Goal: Task Accomplishment & Management: Manage account settings

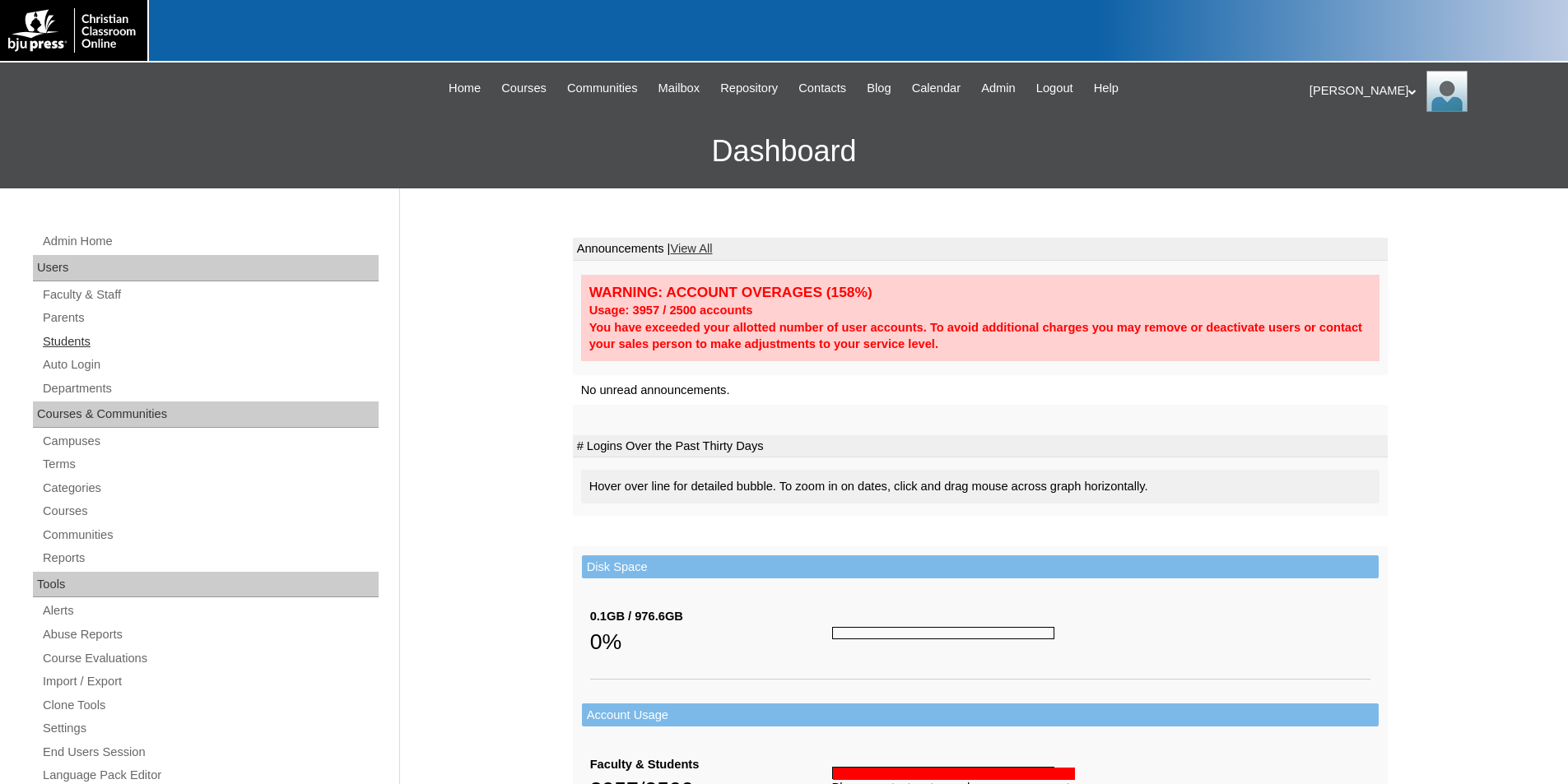
click at [84, 338] on link "Students" at bounding box center [210, 342] width 338 height 20
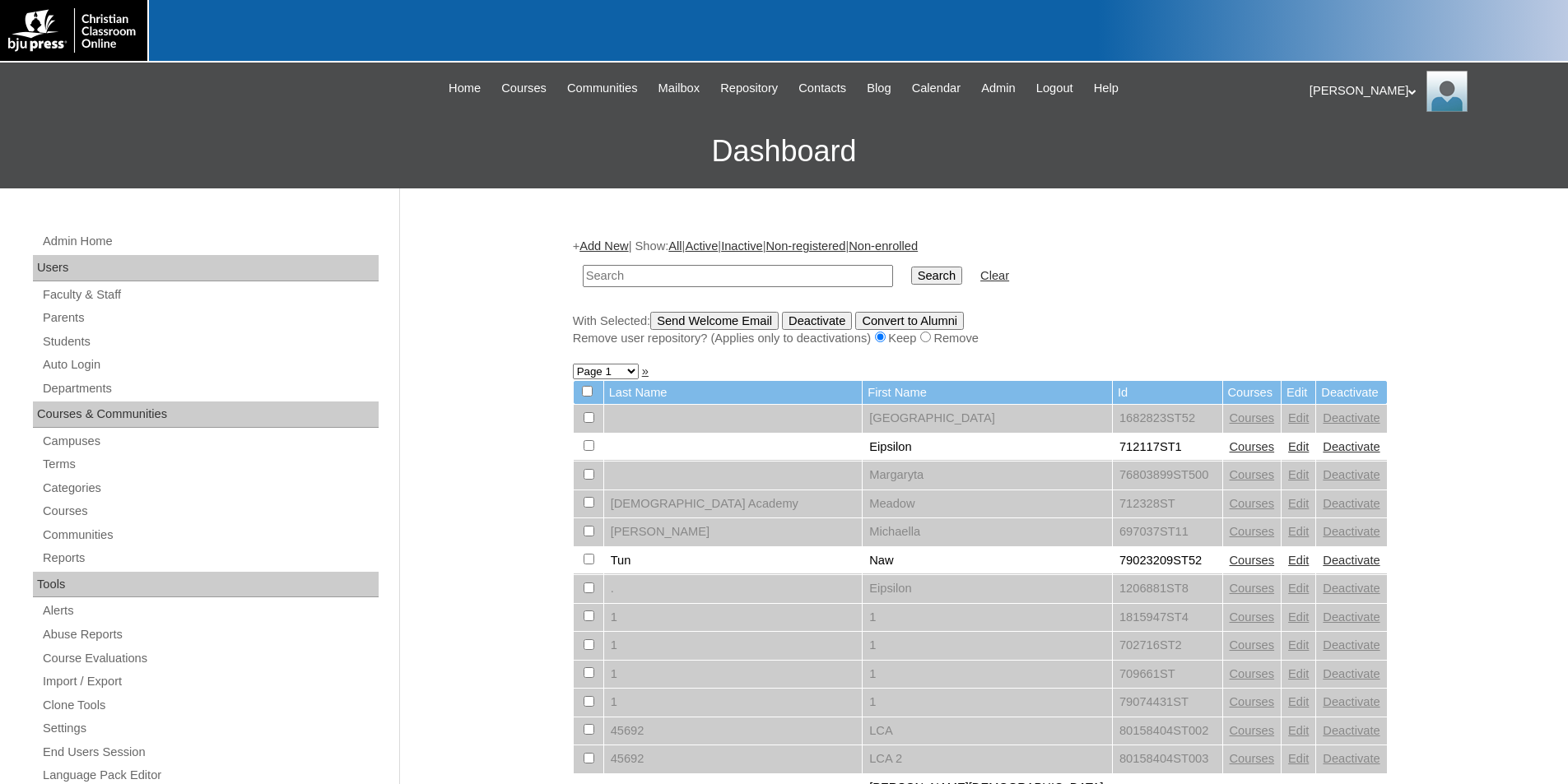
click at [698, 274] on input "text" at bounding box center [738, 276] width 310 height 22
click at [700, 275] on input "text" at bounding box center [738, 276] width 310 height 22
type input "[PERSON_NAME].[PERSON_NAME]"
click at [911, 267] on input "Search" at bounding box center [936, 276] width 51 height 18
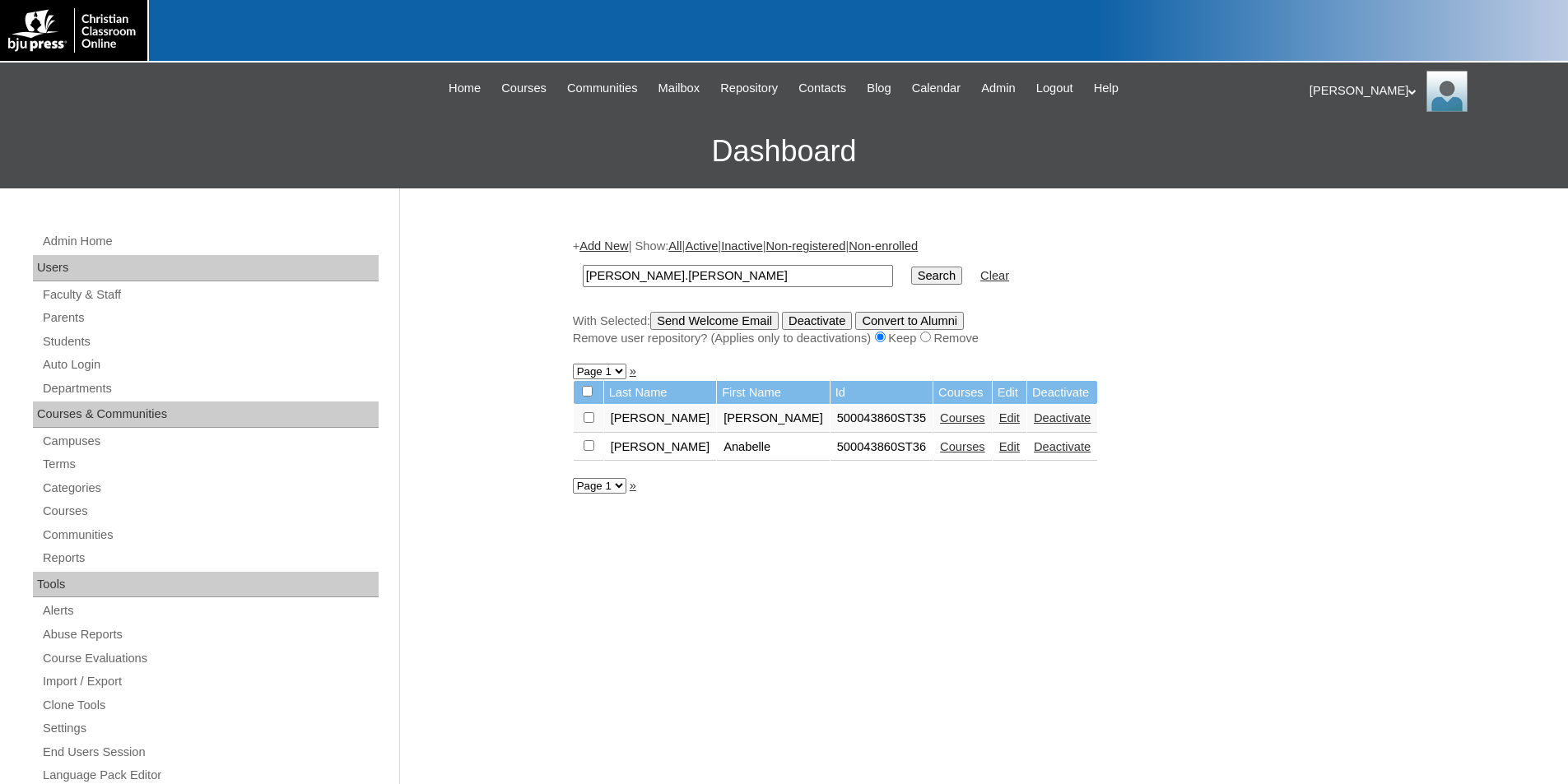
click at [999, 416] on link "Edit" at bounding box center [1009, 418] width 20 height 14
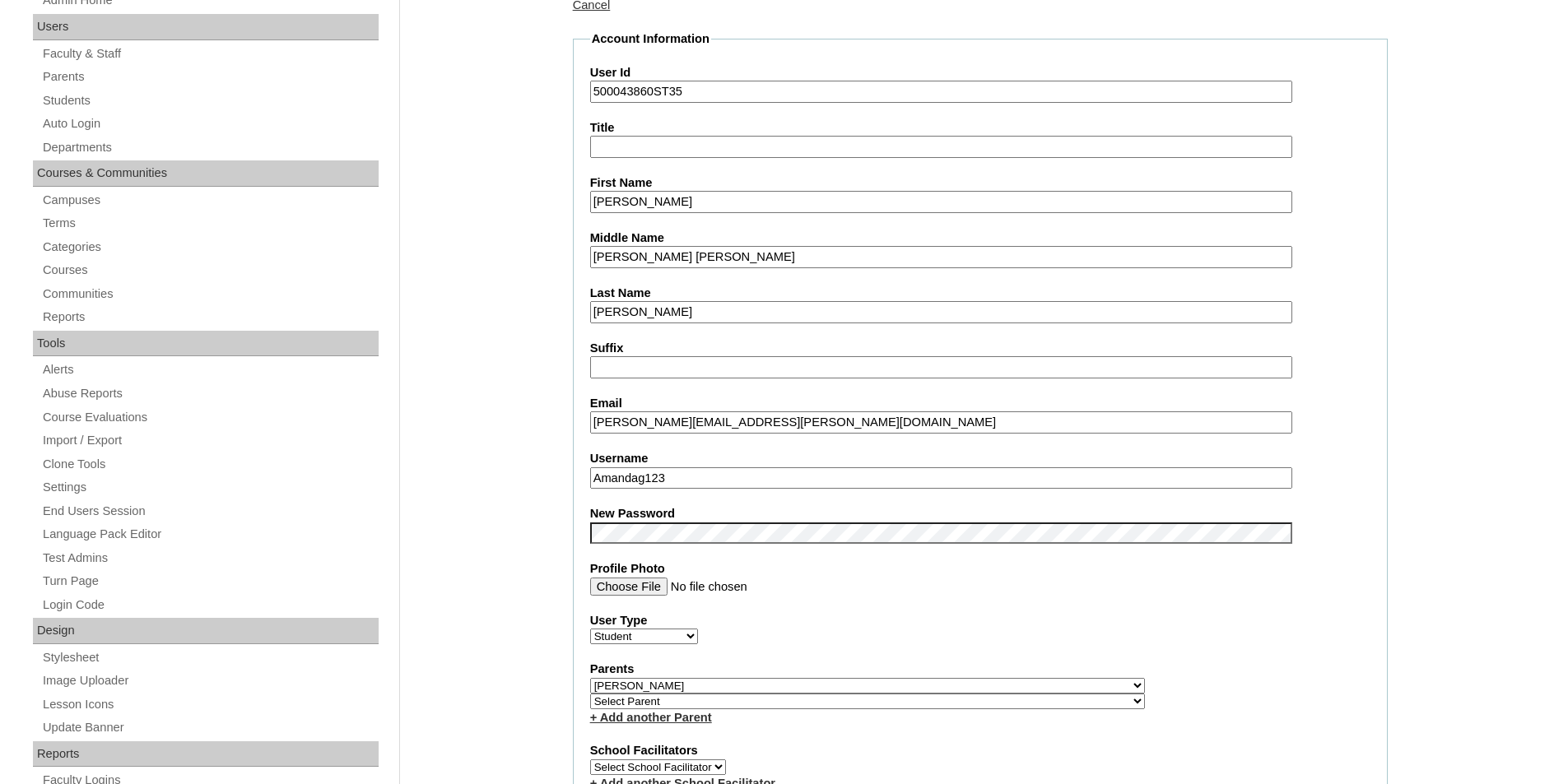
scroll to position [411, 0]
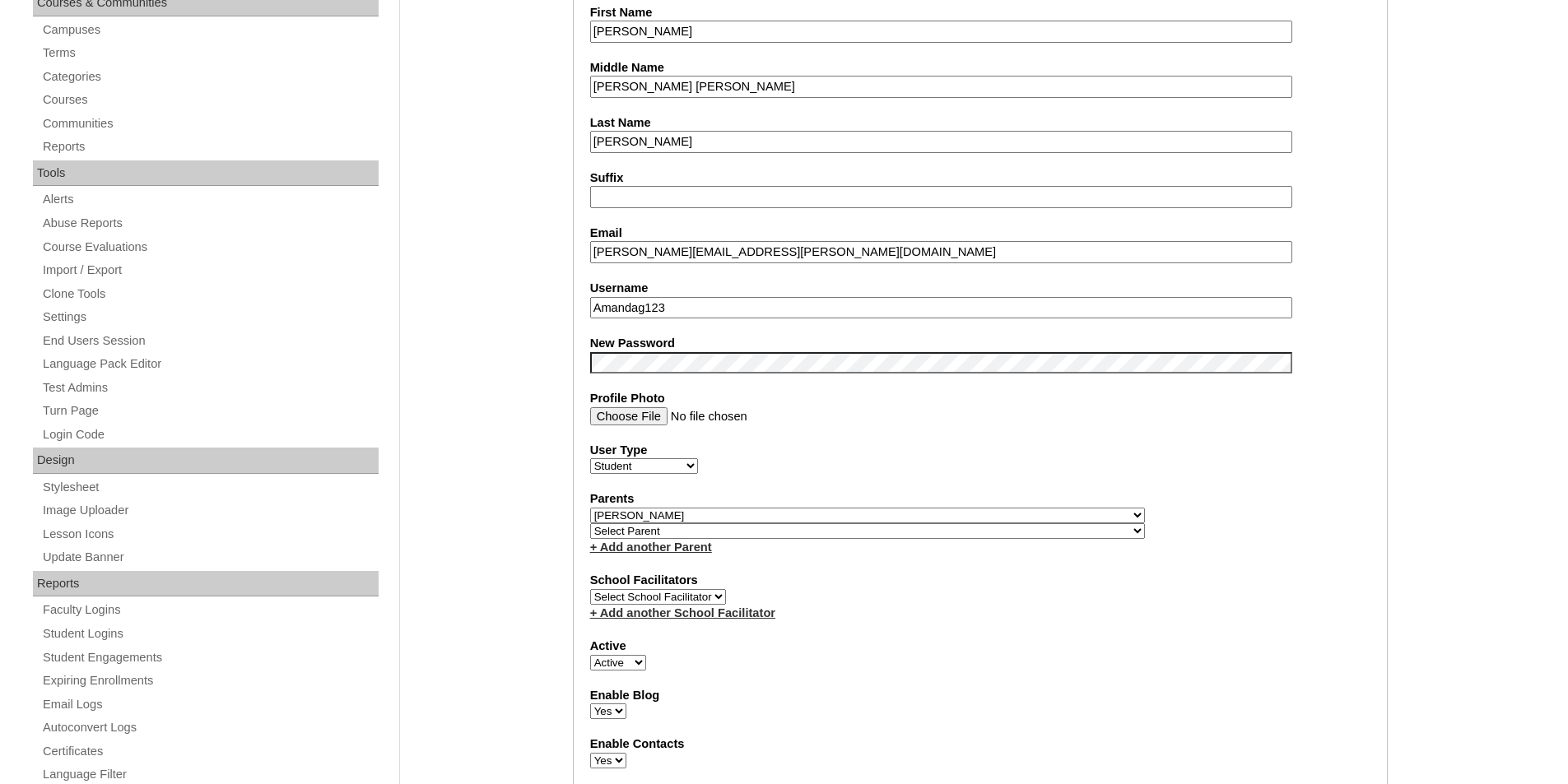
click at [1039, 431] on fieldset "Account Information User Id 500043860ST35 Title First Name Amalia Middle Name L…" at bounding box center [980, 527] width 815 height 1334
click at [1192, 514] on div "Parents Select Parent , Fautanu, Ma 1, 1 23-24 accountMorgan, Jason 6th Street …" at bounding box center [980, 523] width 780 height 65
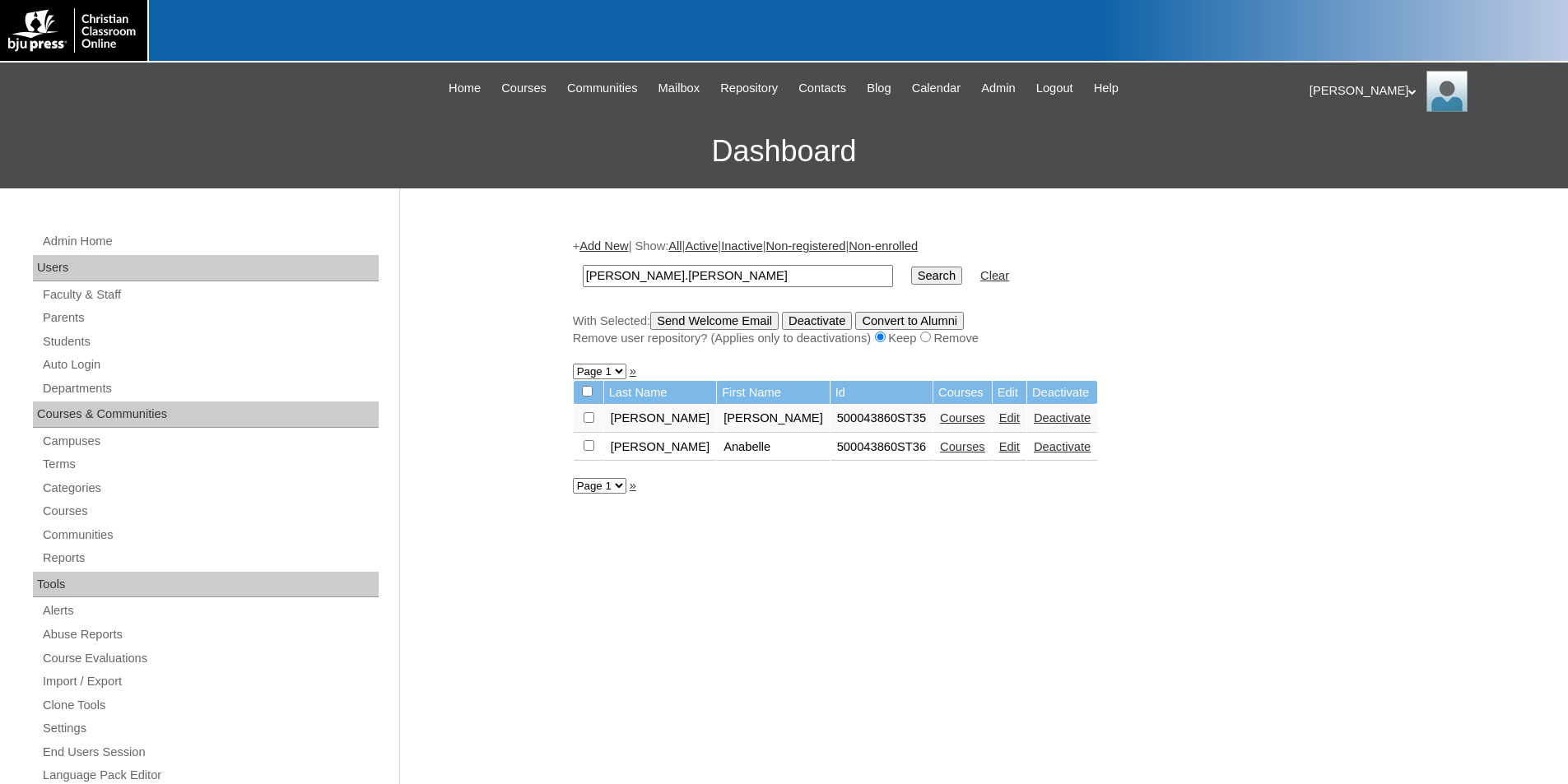
click at [999, 450] on link "Edit" at bounding box center [1009, 447] width 20 height 14
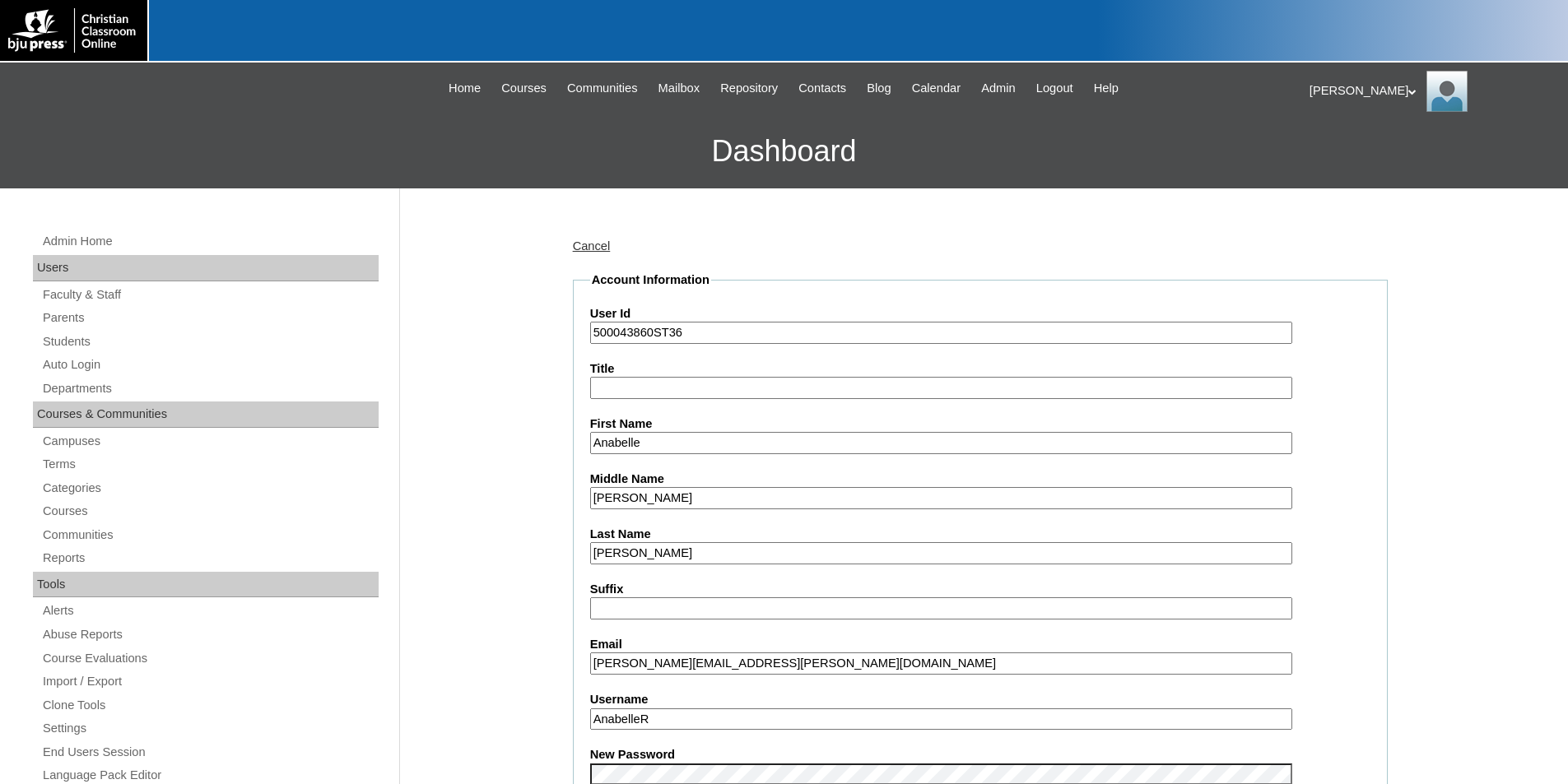
click at [820, 659] on input "amanda.m.t.gerdes@gmail.com" at bounding box center [941, 664] width 702 height 22
click at [1298, 637] on label "Email" at bounding box center [980, 645] width 780 height 17
click at [1292, 653] on input "amanda.m.t.gerdes@gmail.com" at bounding box center [941, 664] width 702 height 22
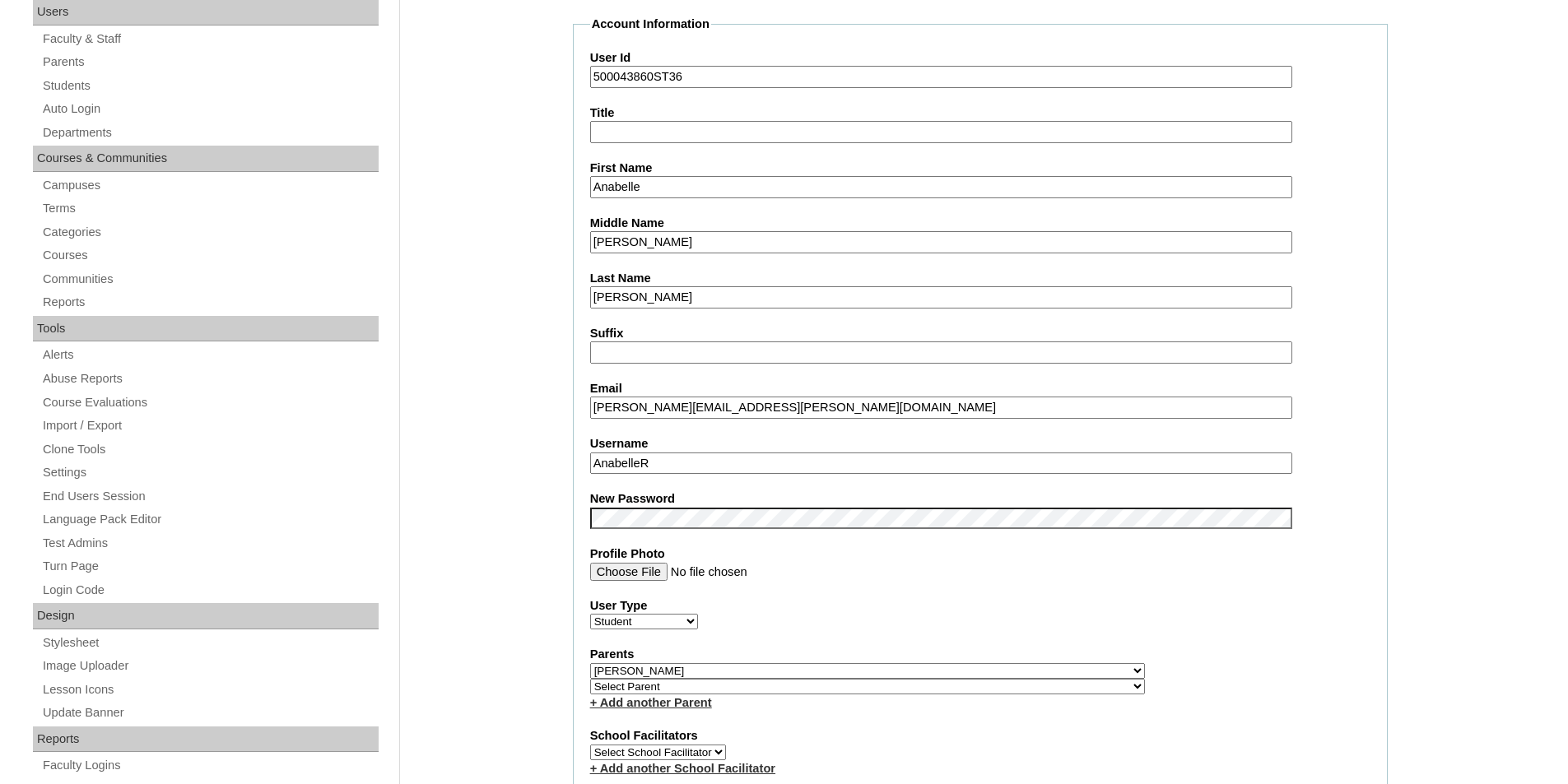
scroll to position [247, 0]
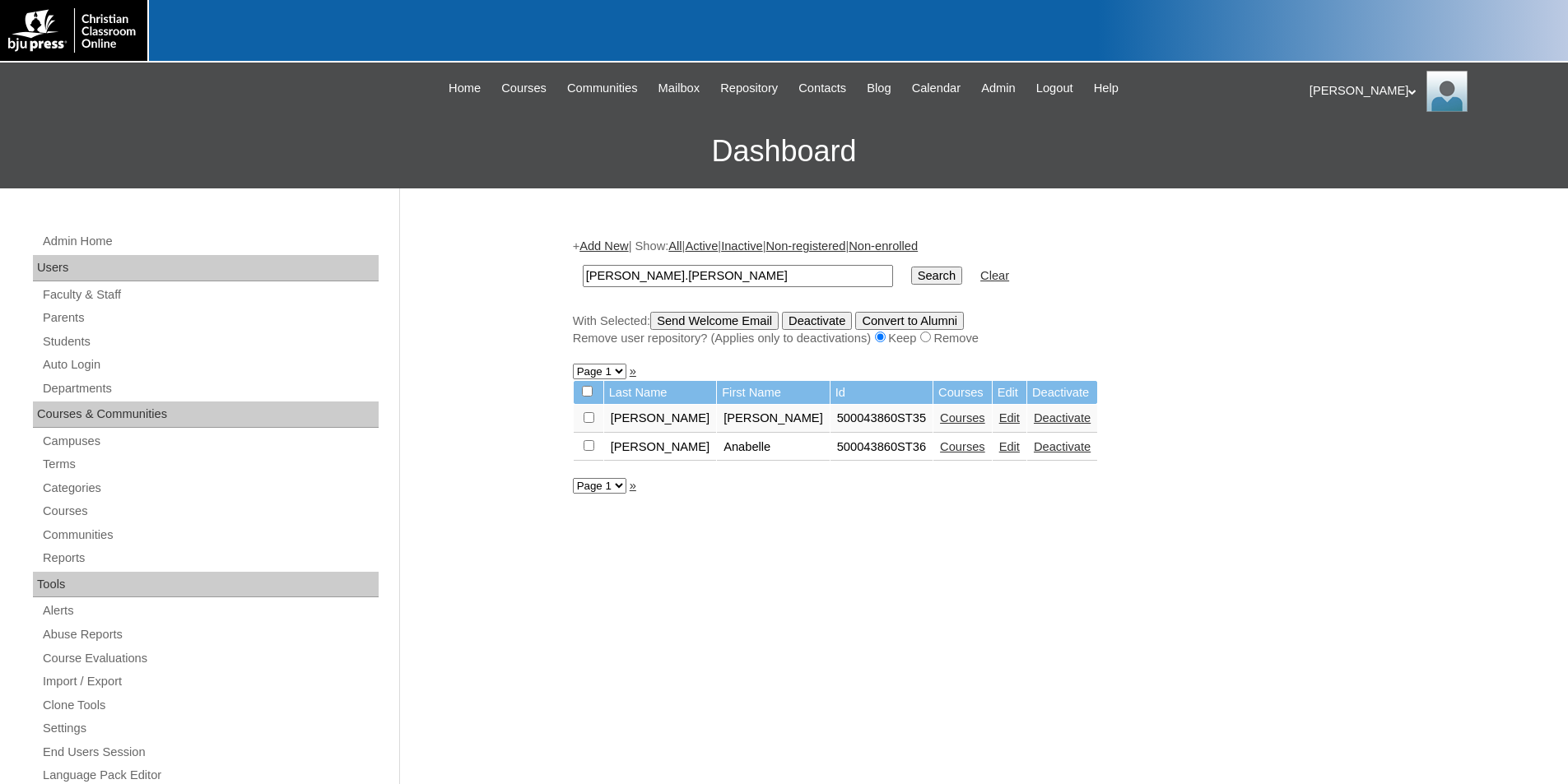
click at [999, 421] on link "Edit" at bounding box center [1009, 418] width 20 height 14
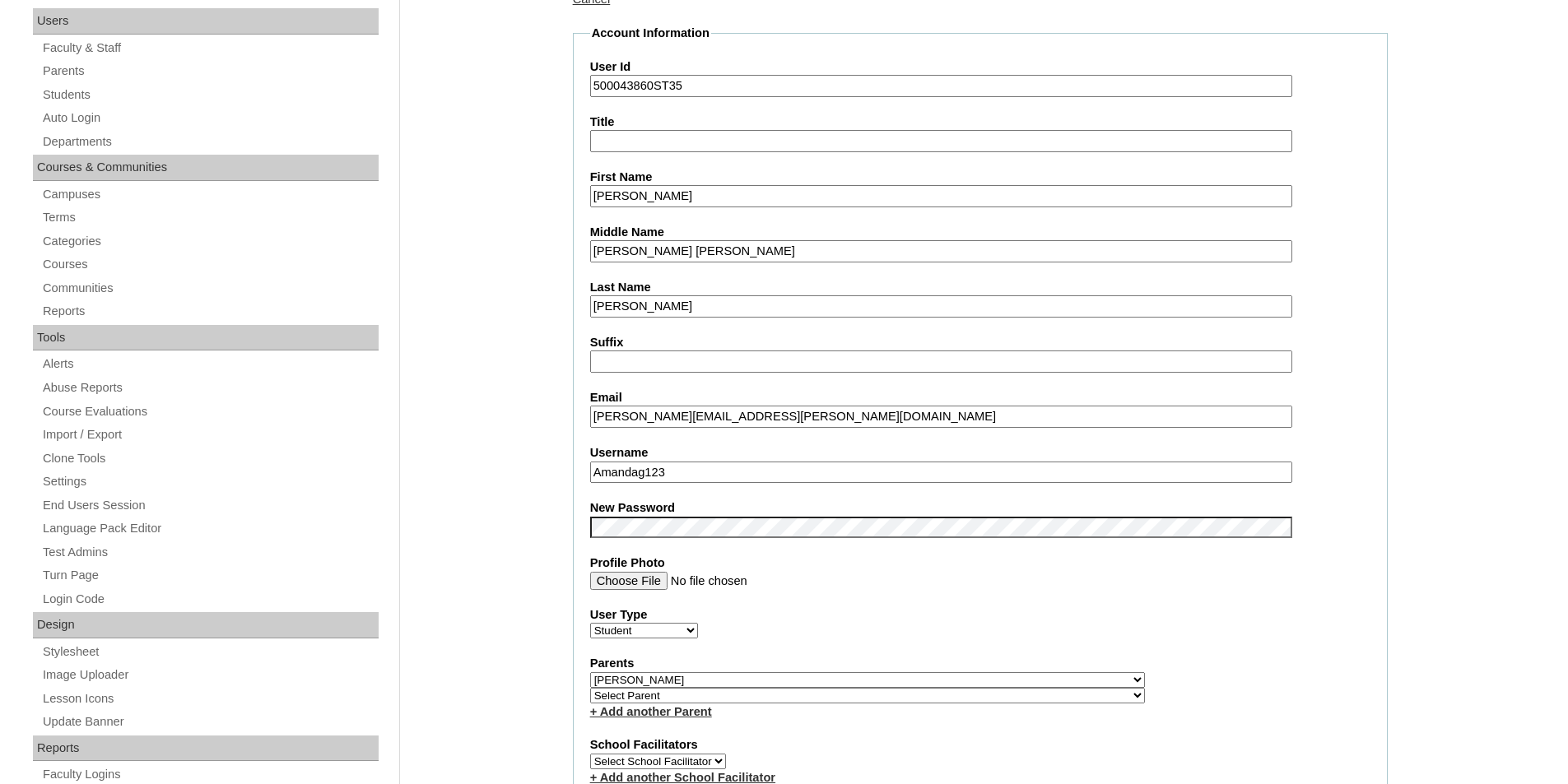
click at [969, 615] on label "User Type" at bounding box center [980, 615] width 780 height 17
click at [698, 623] on select "Faculty Staff Student Parents School Facilitators" at bounding box center [643, 631] width 108 height 16
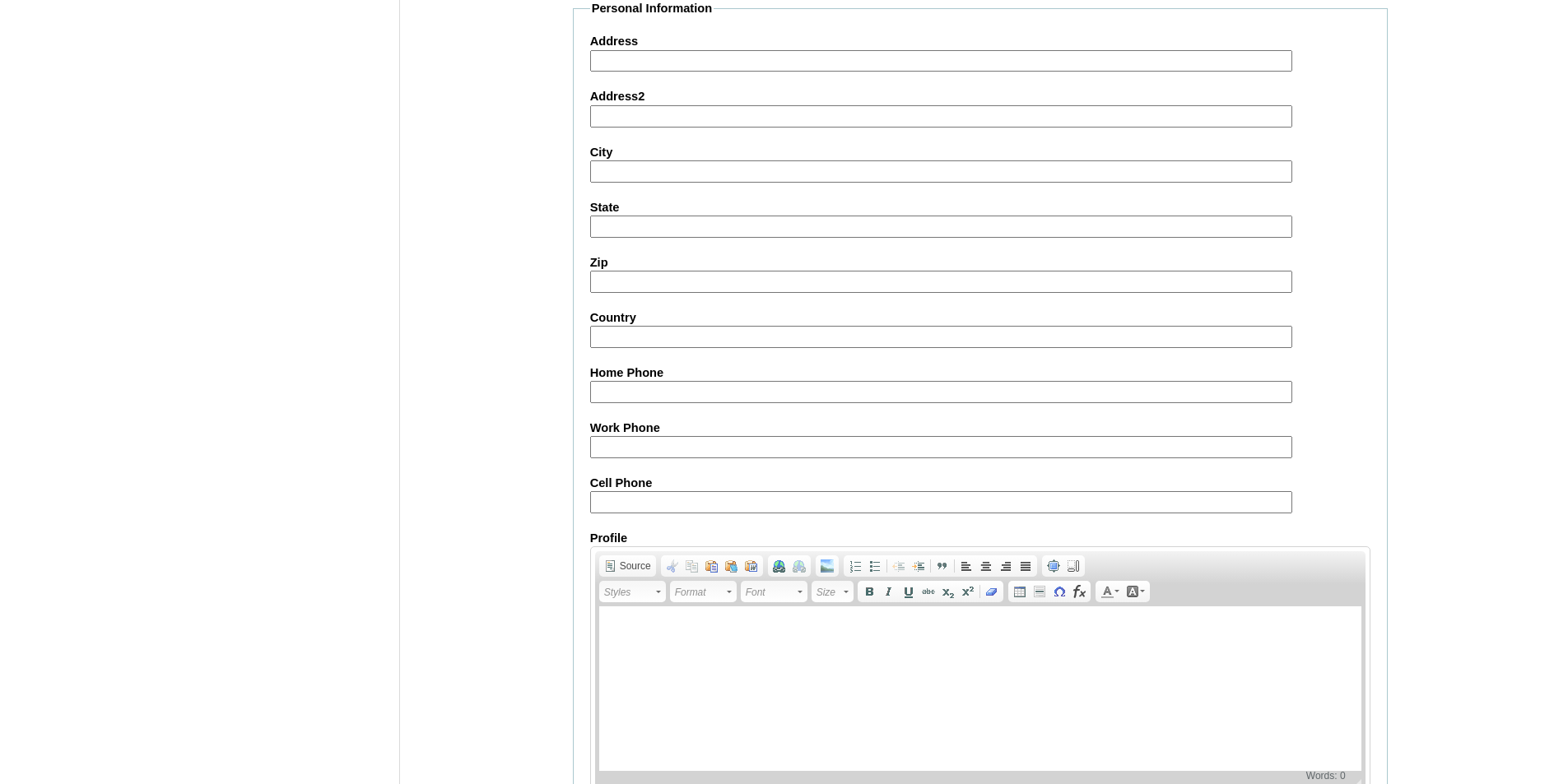
scroll to position [1723, 0]
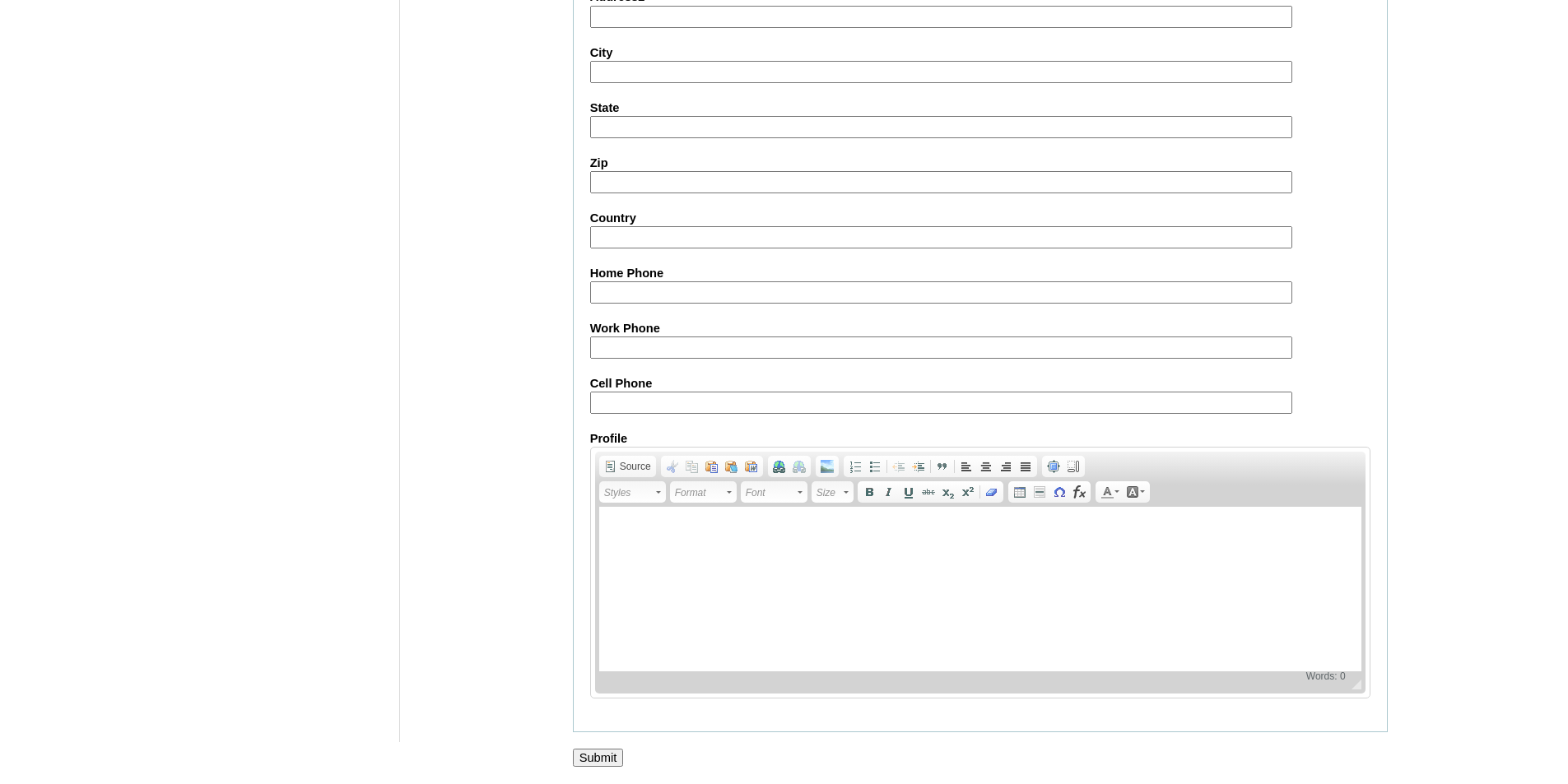
click at [585, 763] on input "Submit" at bounding box center [598, 758] width 51 height 18
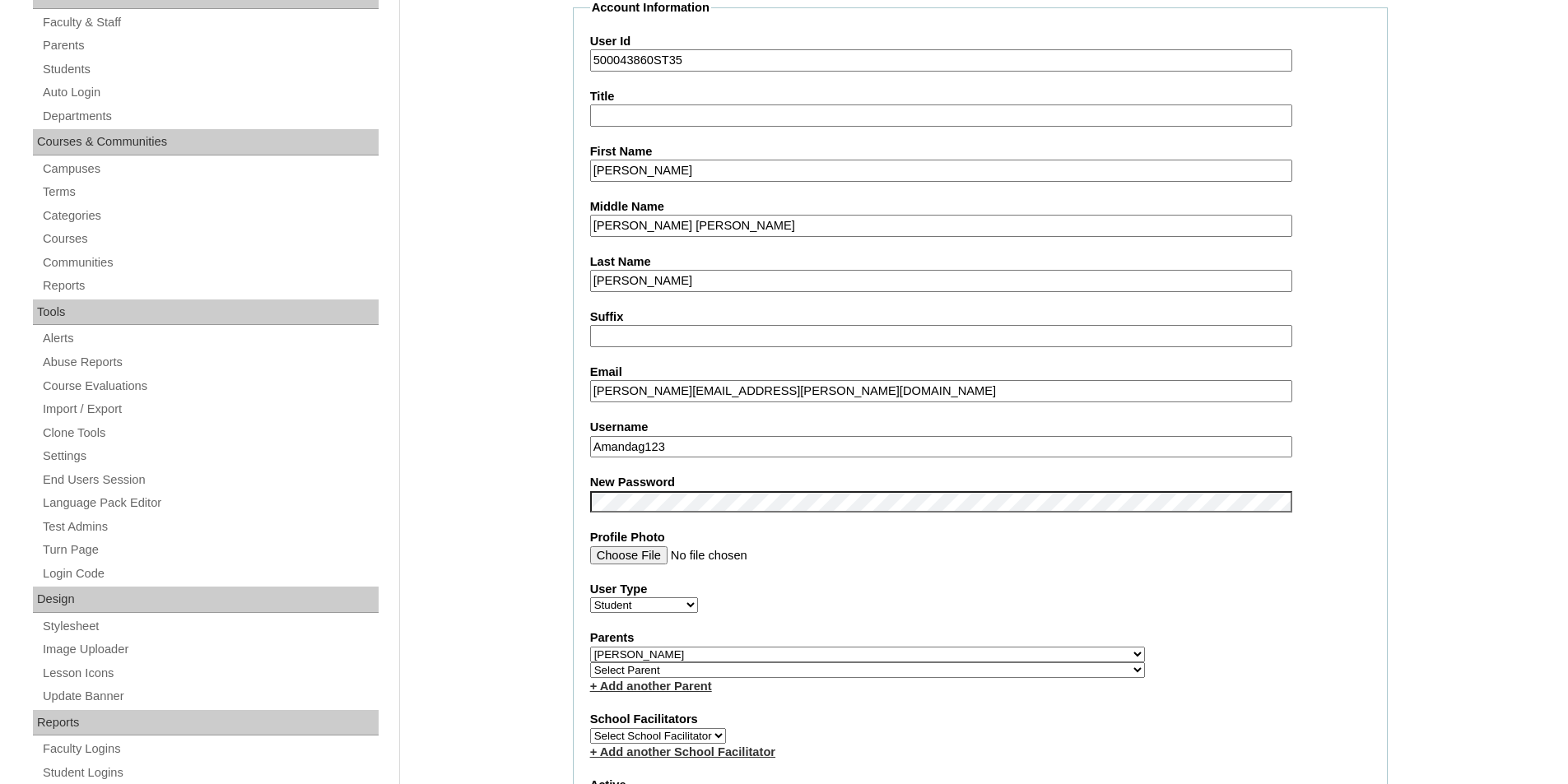
scroll to position [242, 0]
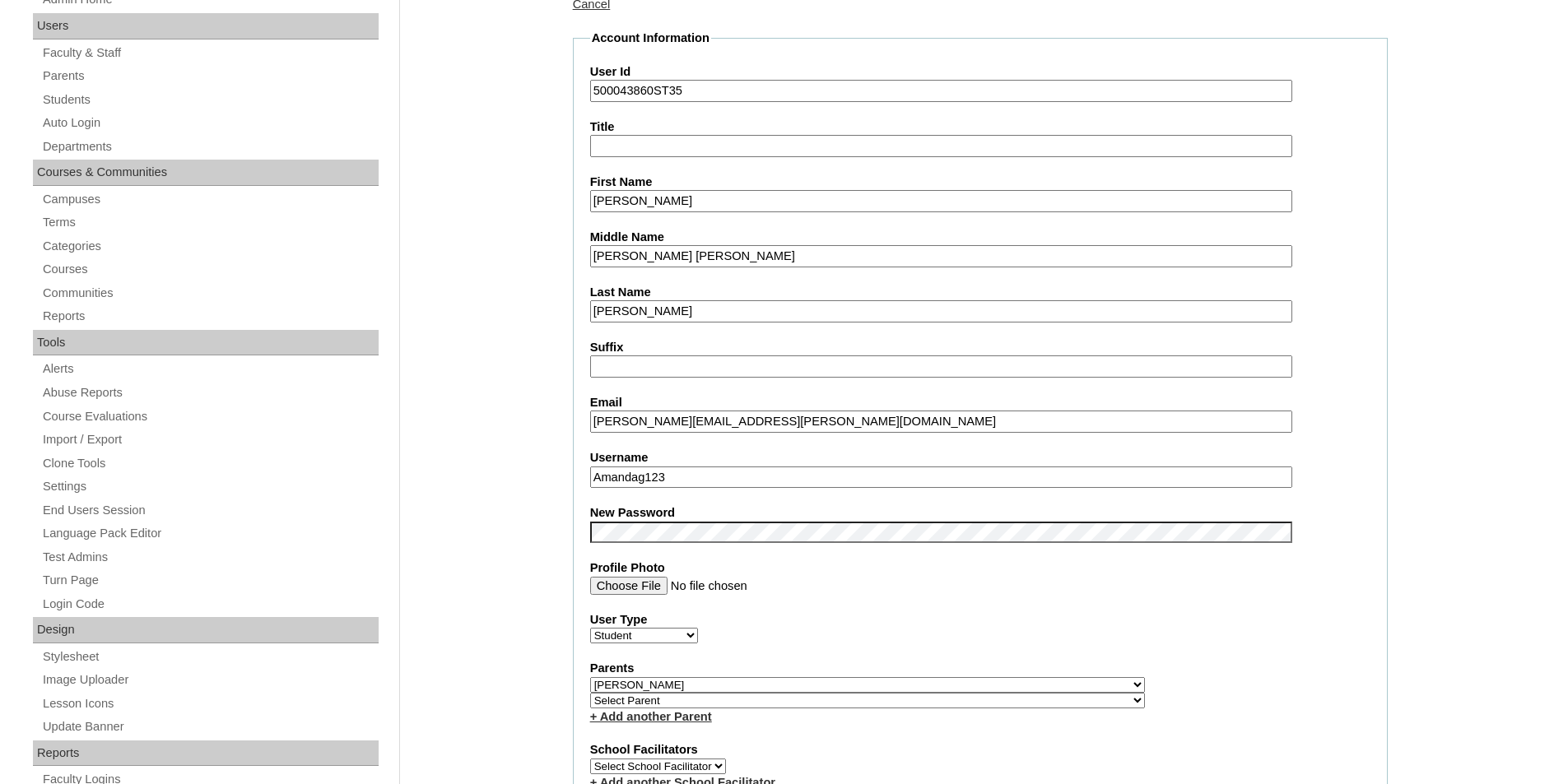
click at [758, 480] on input "Amandag123" at bounding box center [941, 477] width 702 height 22
click at [722, 479] on input "Amandag123" at bounding box center [941, 477] width 702 height 22
click at [708, 474] on input "Amandag123" at bounding box center [941, 477] width 702 height 22
click at [710, 480] on input "Amandag123" at bounding box center [941, 477] width 702 height 22
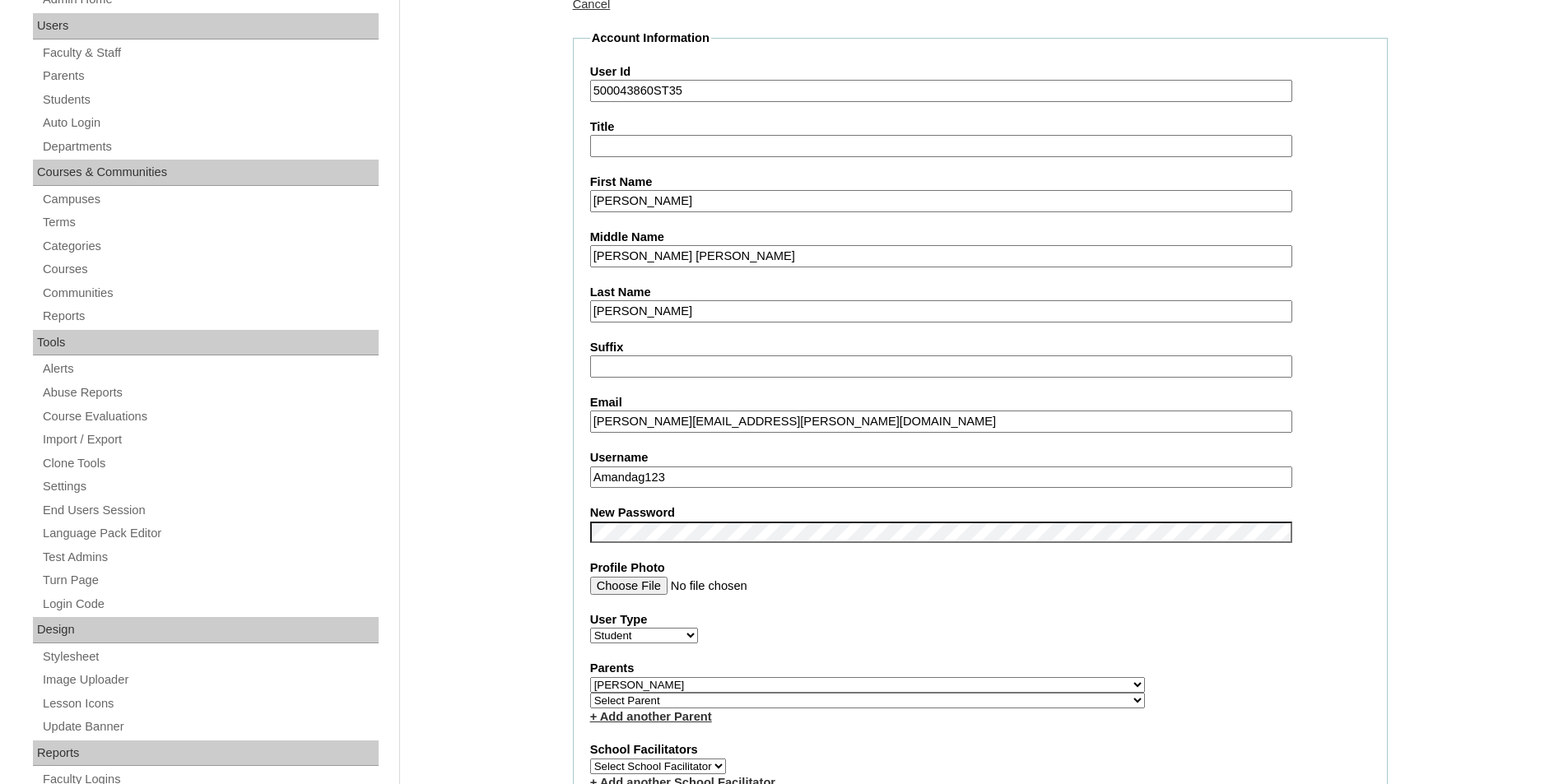
click at [710, 480] on input "Amandag123" at bounding box center [941, 477] width 702 height 22
drag, startPoint x: 602, startPoint y: 481, endPoint x: 616, endPoint y: 514, distance: 35.8
click at [602, 482] on input "[PERSON_NAME].[PERSON_NAME]" at bounding box center [941, 477] width 702 height 22
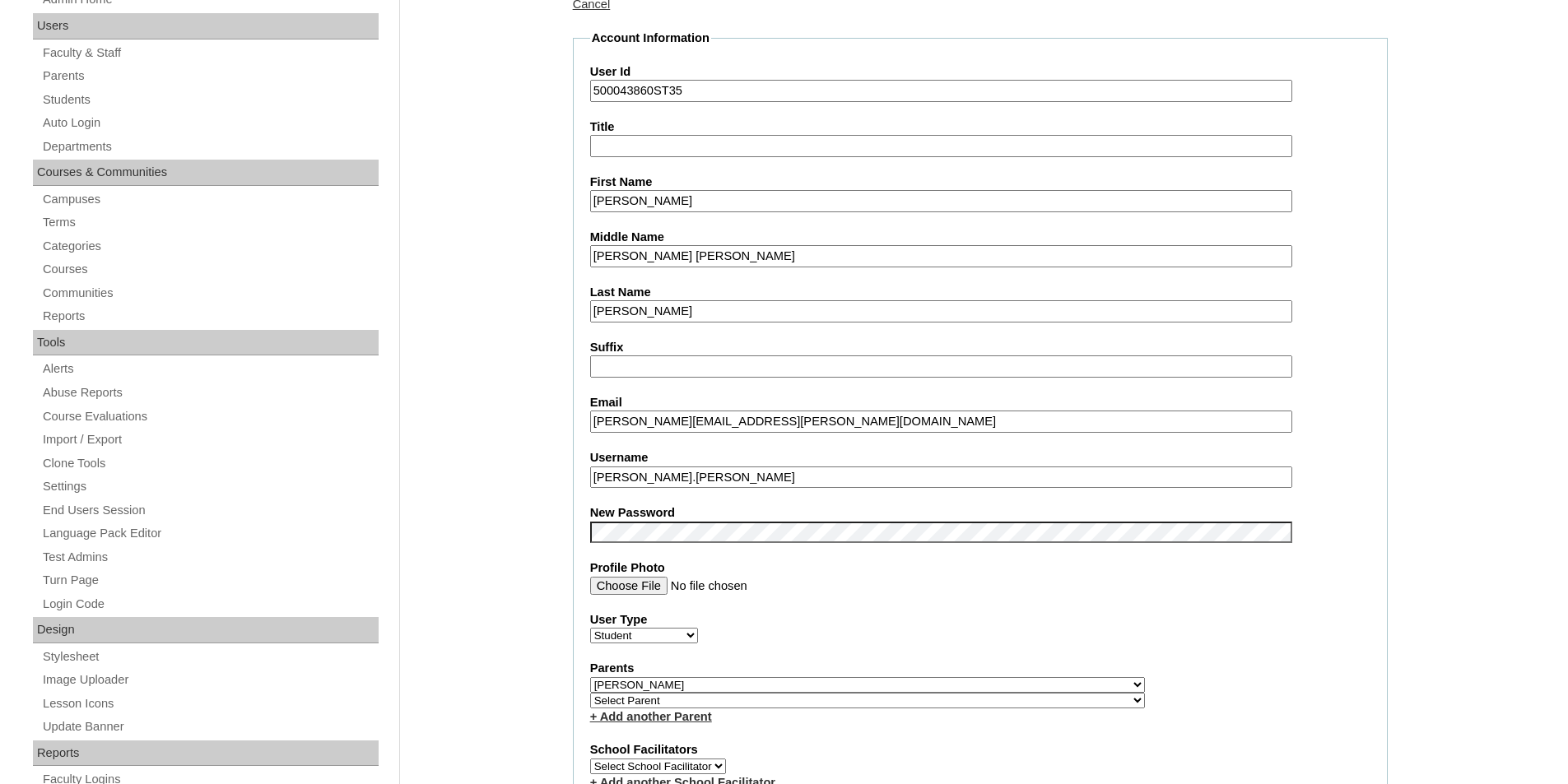
click at [644, 480] on input "[PERSON_NAME].[PERSON_NAME]" at bounding box center [941, 477] width 702 height 22
click at [760, 479] on input "[PERSON_NAME].[PERSON_NAME]" at bounding box center [941, 477] width 702 height 22
type input "[PERSON_NAME].[PERSON_NAME]"
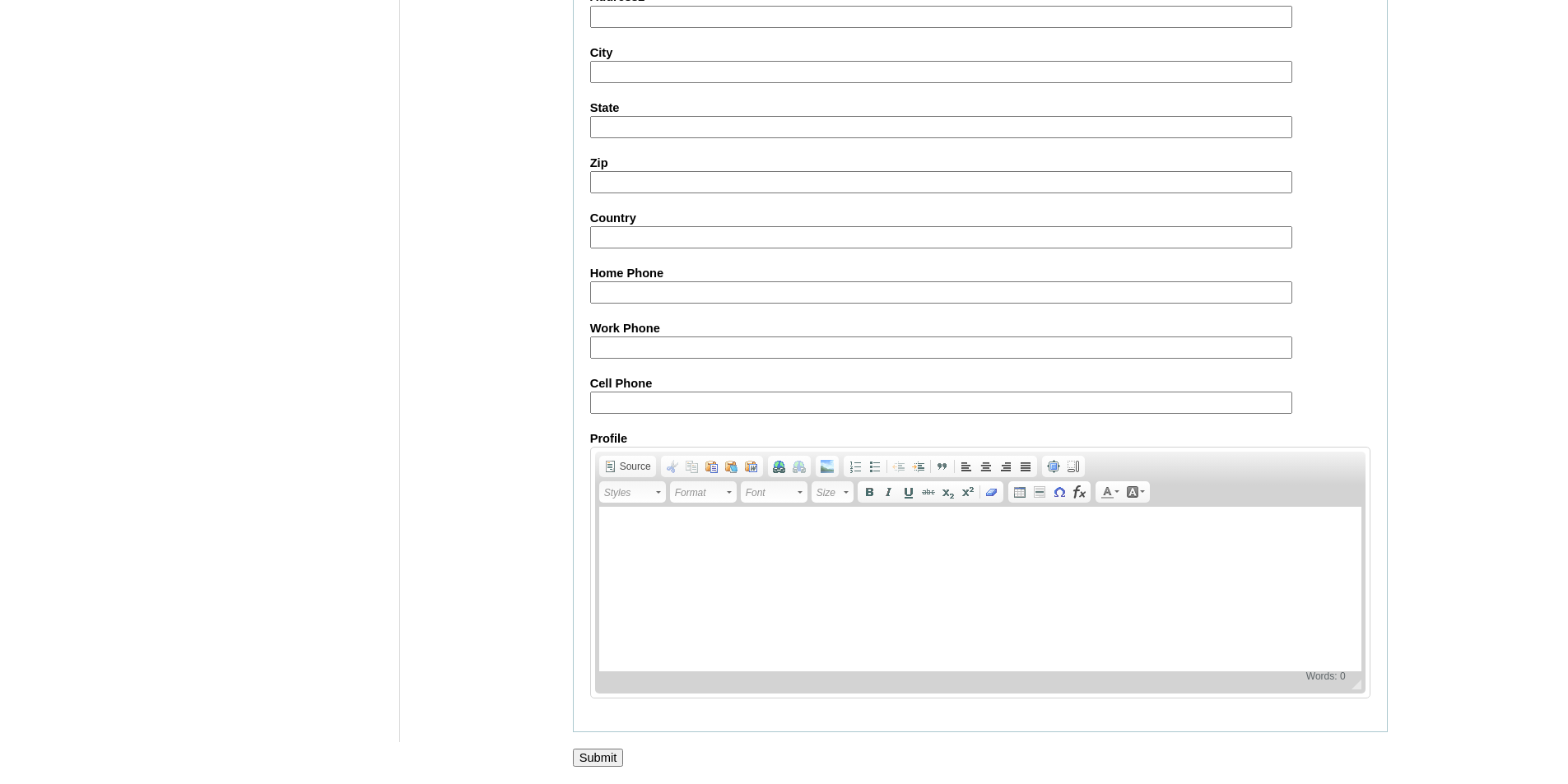
scroll to position [1723, 0]
click at [605, 757] on input "Submit" at bounding box center [598, 758] width 51 height 18
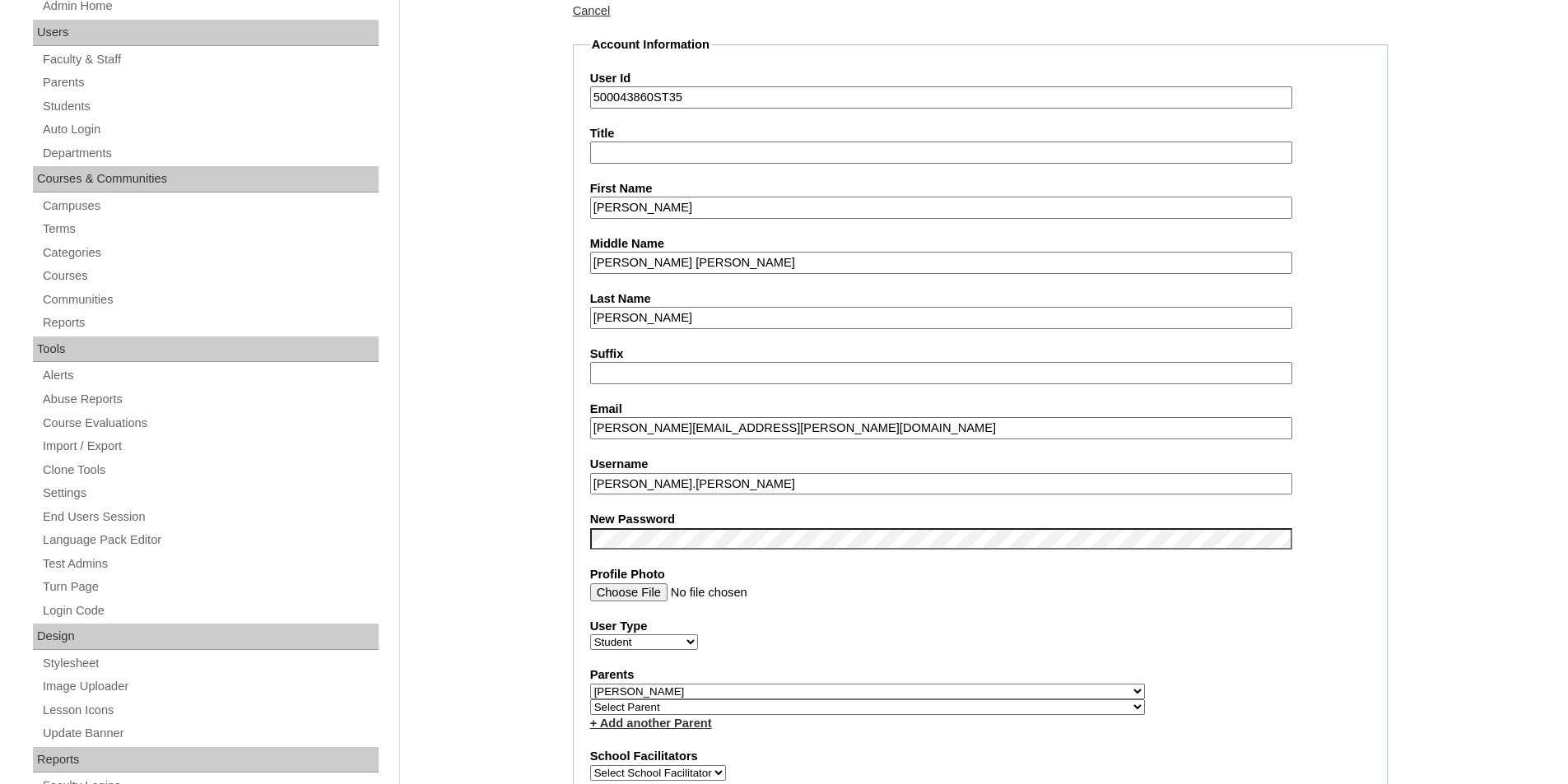
scroll to position [0, 0]
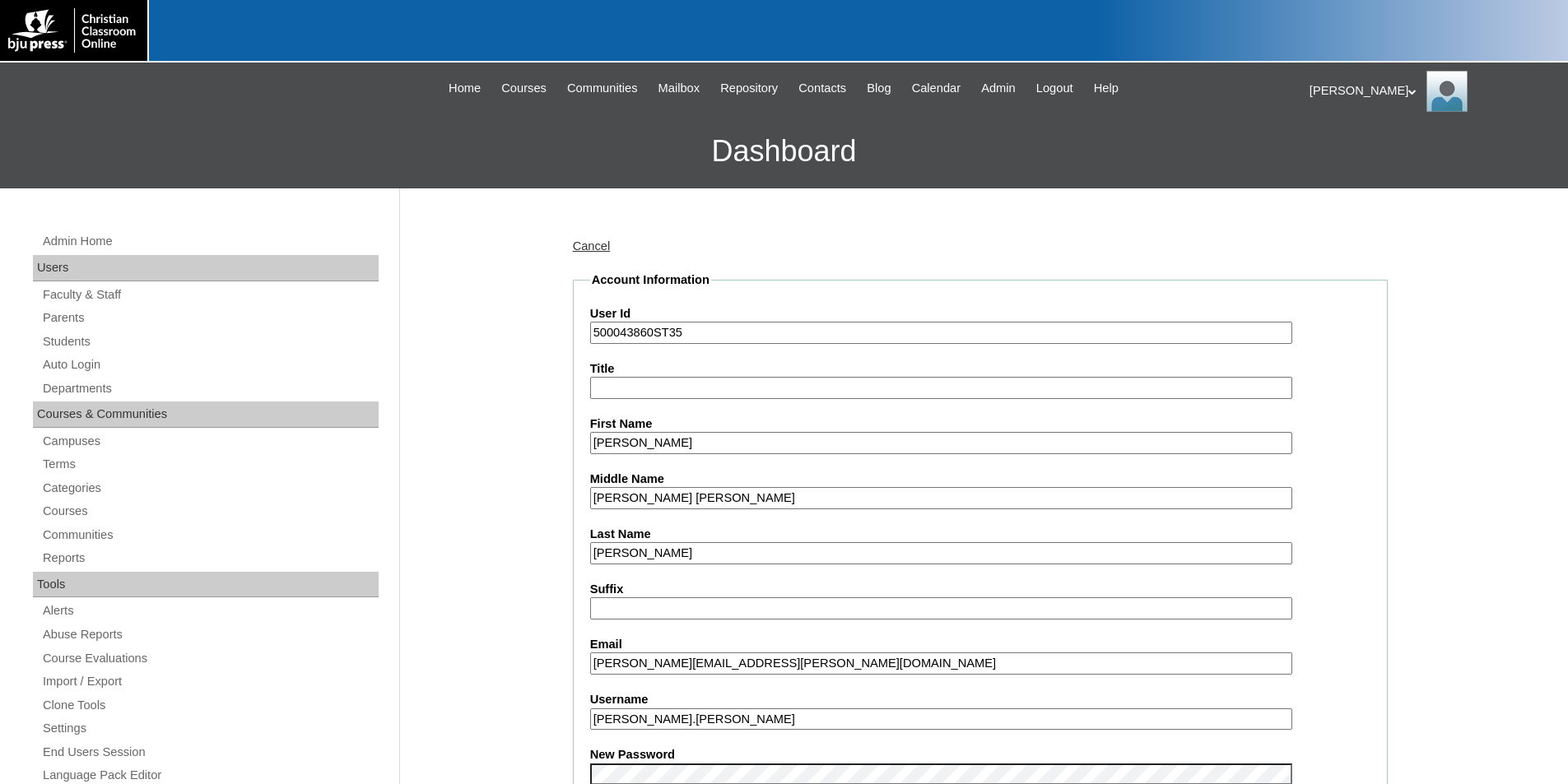
click at [738, 665] on input "[PERSON_NAME][EMAIL_ADDRESS][PERSON_NAME][DOMAIN_NAME]" at bounding box center [941, 664] width 702 height 22
click at [1298, 646] on label "Email" at bounding box center [980, 645] width 780 height 17
click at [1292, 653] on input "[PERSON_NAME][EMAIL_ADDRESS][PERSON_NAME][DOMAIN_NAME]" at bounding box center [941, 664] width 702 height 22
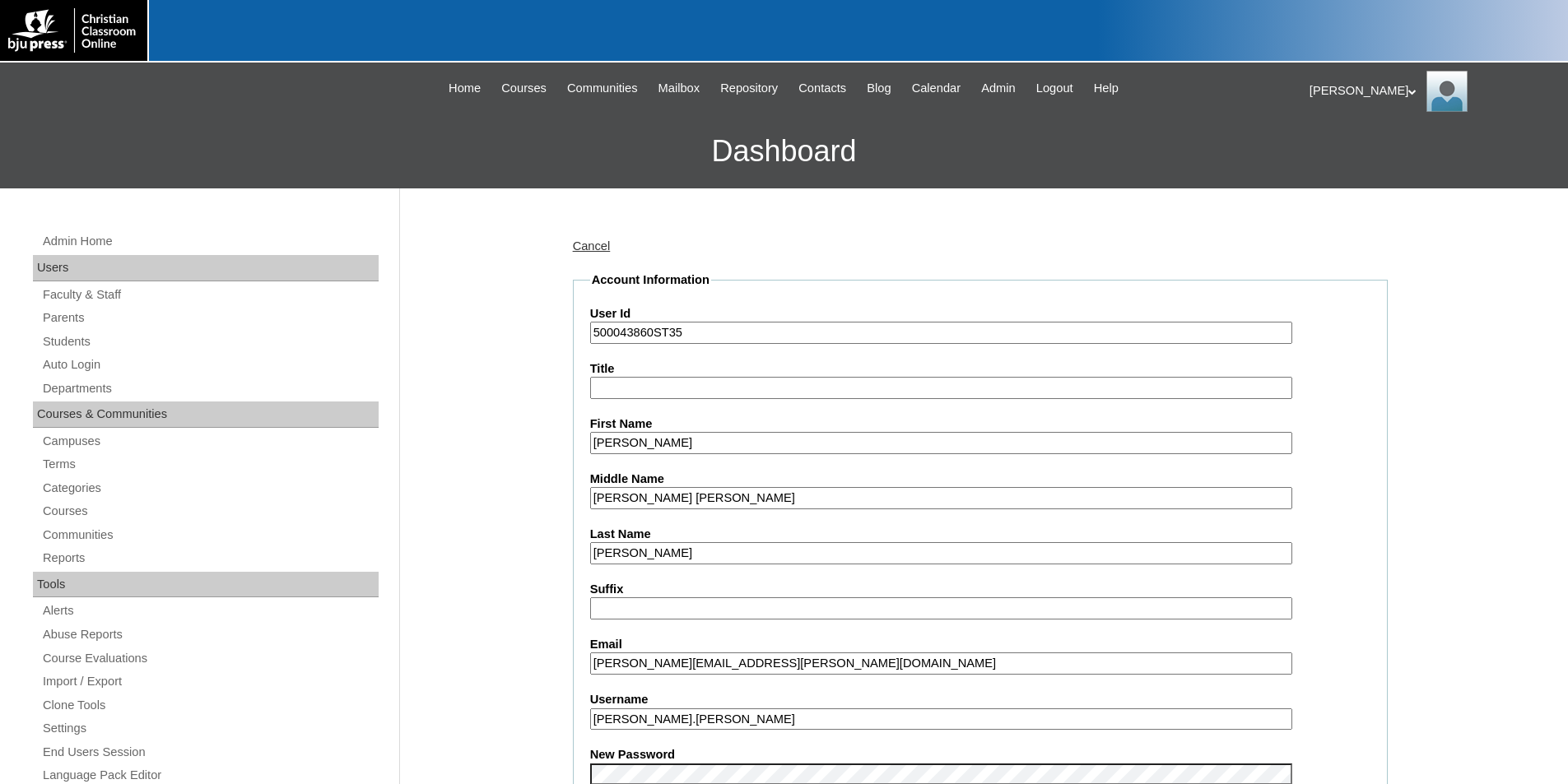
click at [697, 670] on input "[PERSON_NAME][EMAIL_ADDRESS][PERSON_NAME][DOMAIN_NAME]" at bounding box center [941, 664] width 702 height 22
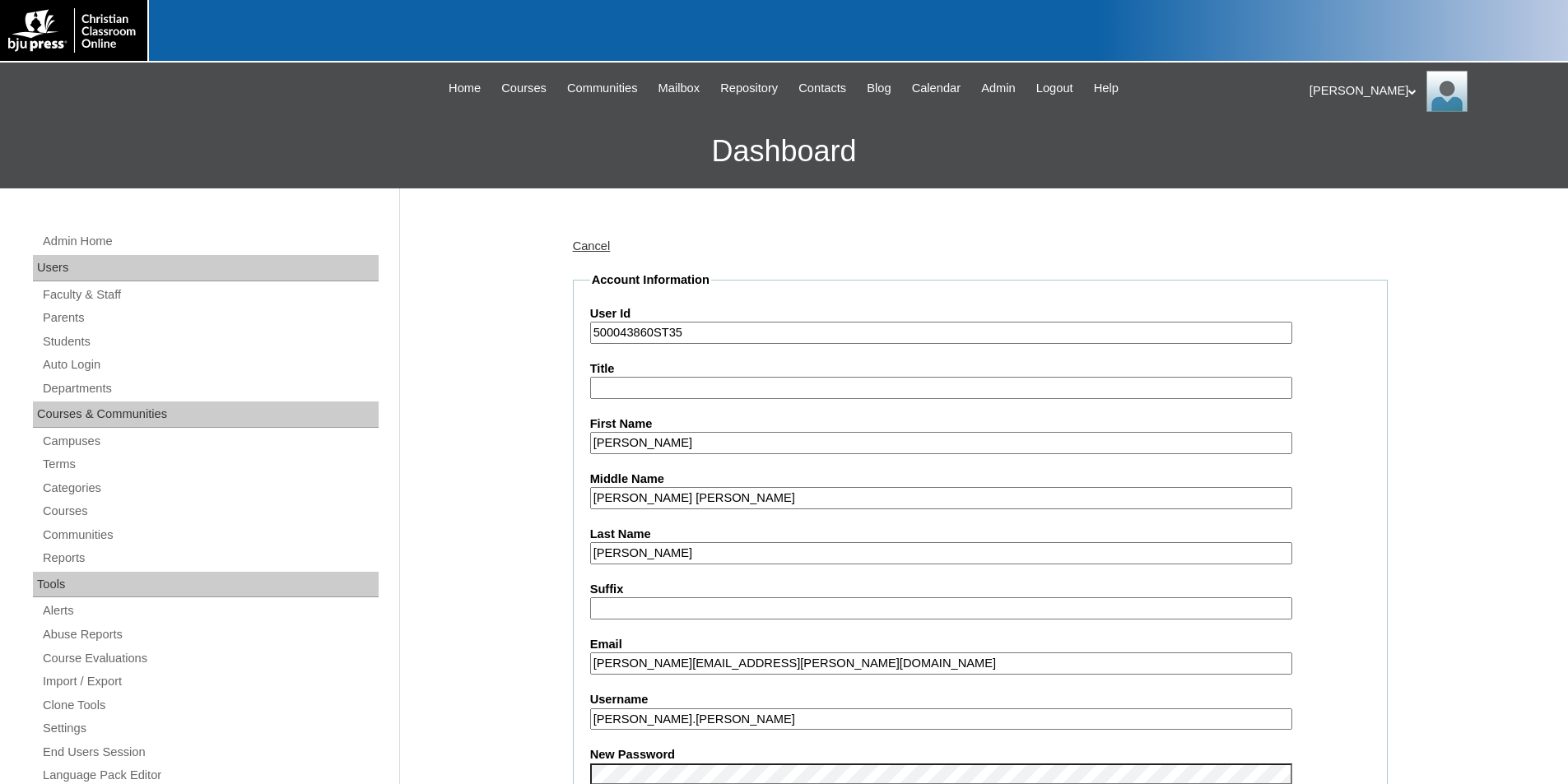
click at [1341, 91] on div "[PERSON_NAME] My Profile My Settings Logout" at bounding box center [1430, 91] width 242 height 41
click at [1349, 154] on span "Logout" at bounding box center [1339, 154] width 33 height 13
